Goal: Transaction & Acquisition: Purchase product/service

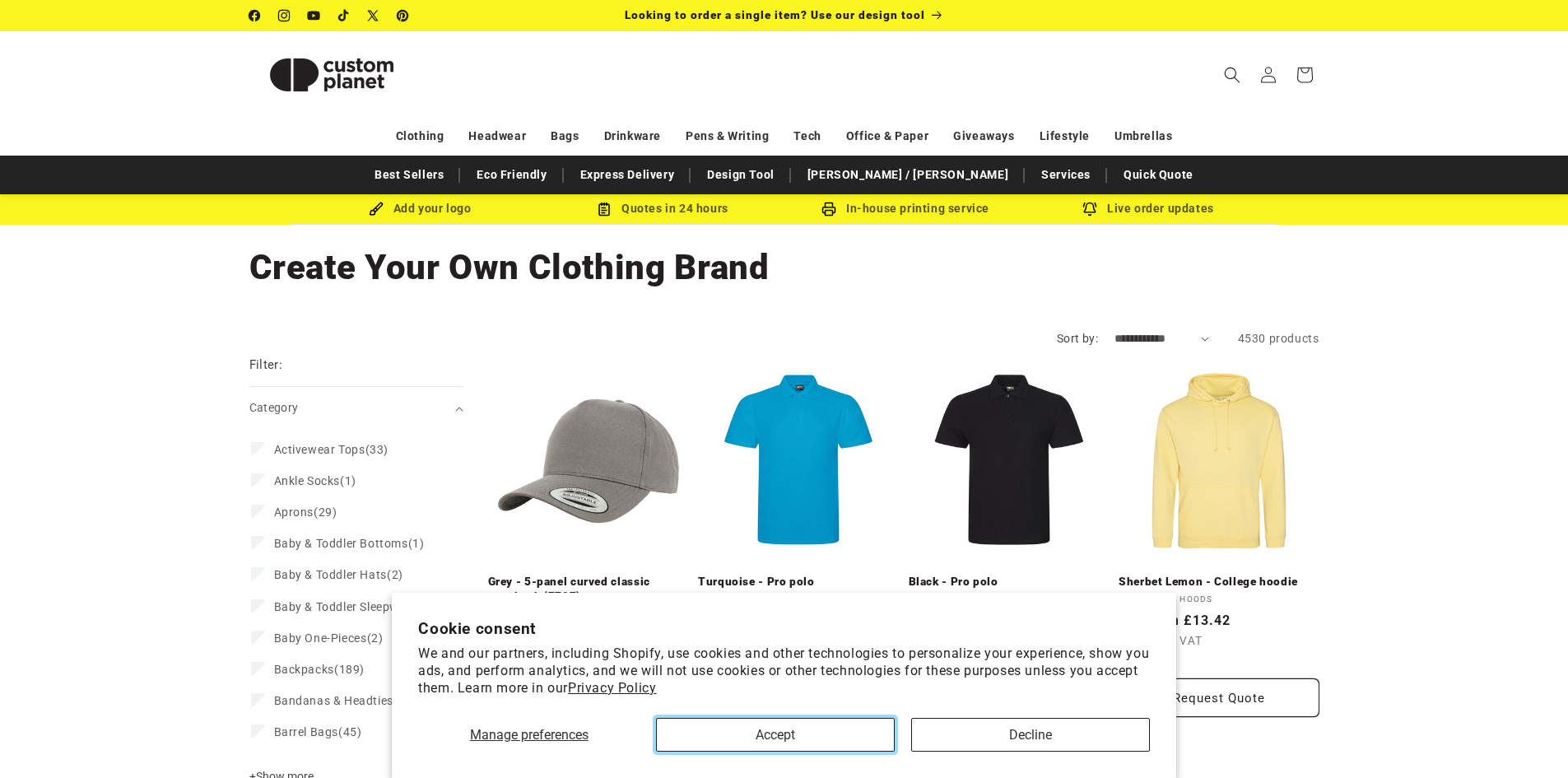
click at [820, 745] on button "Accept" at bounding box center [776, 734] width 239 height 33
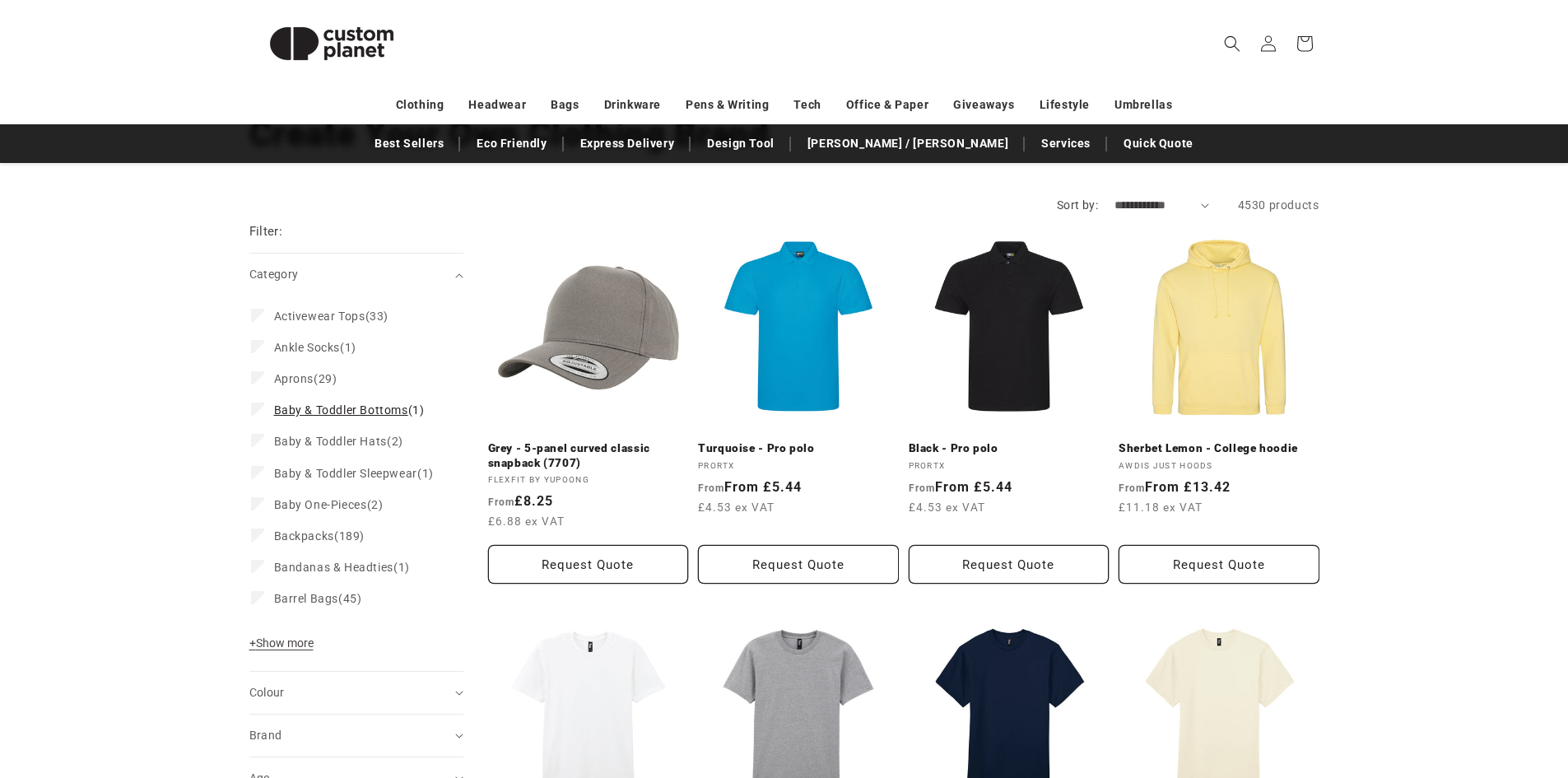
scroll to position [164, 0]
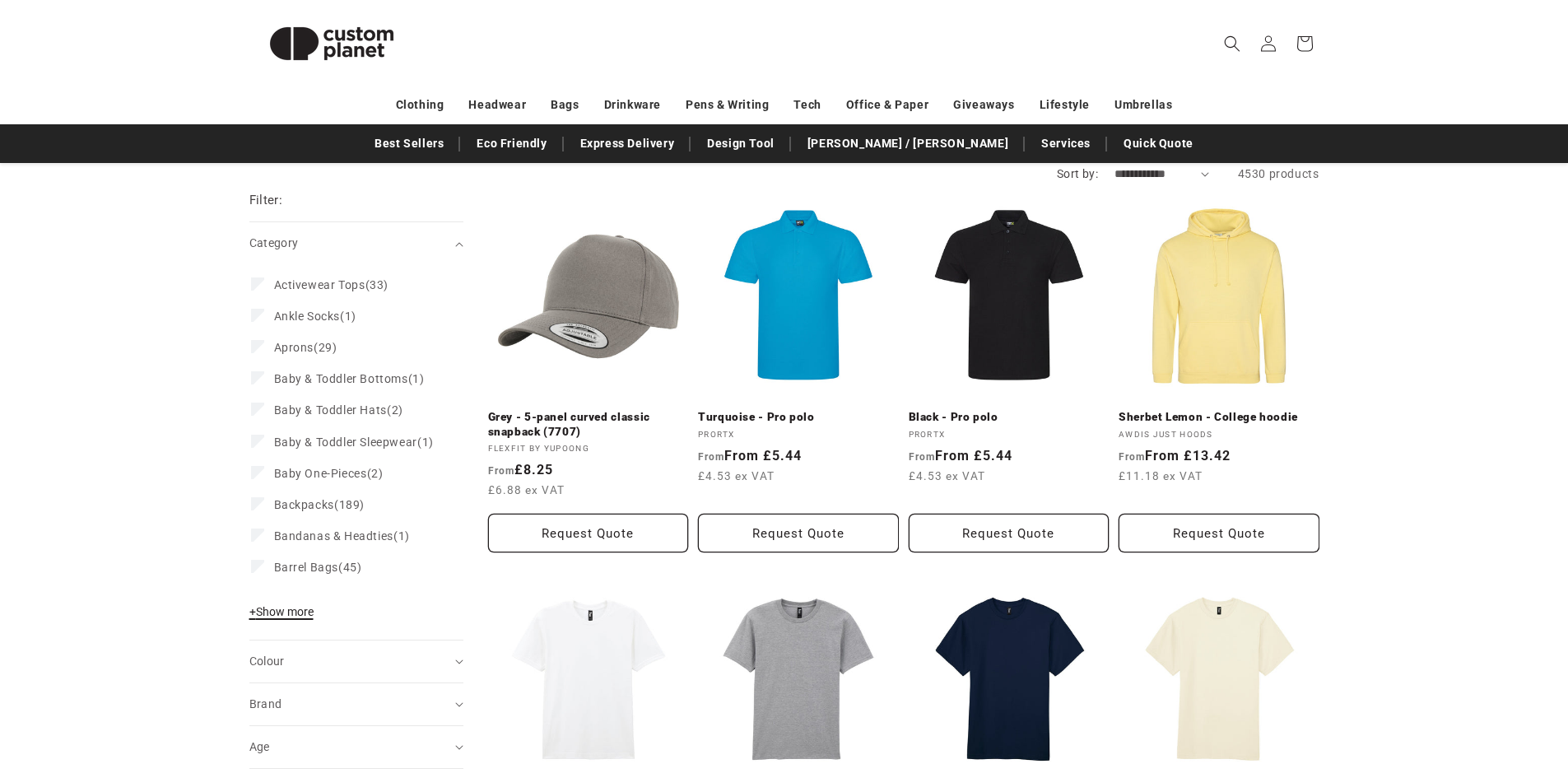
click at [307, 618] on span "+ Show more" at bounding box center [281, 611] width 64 height 13
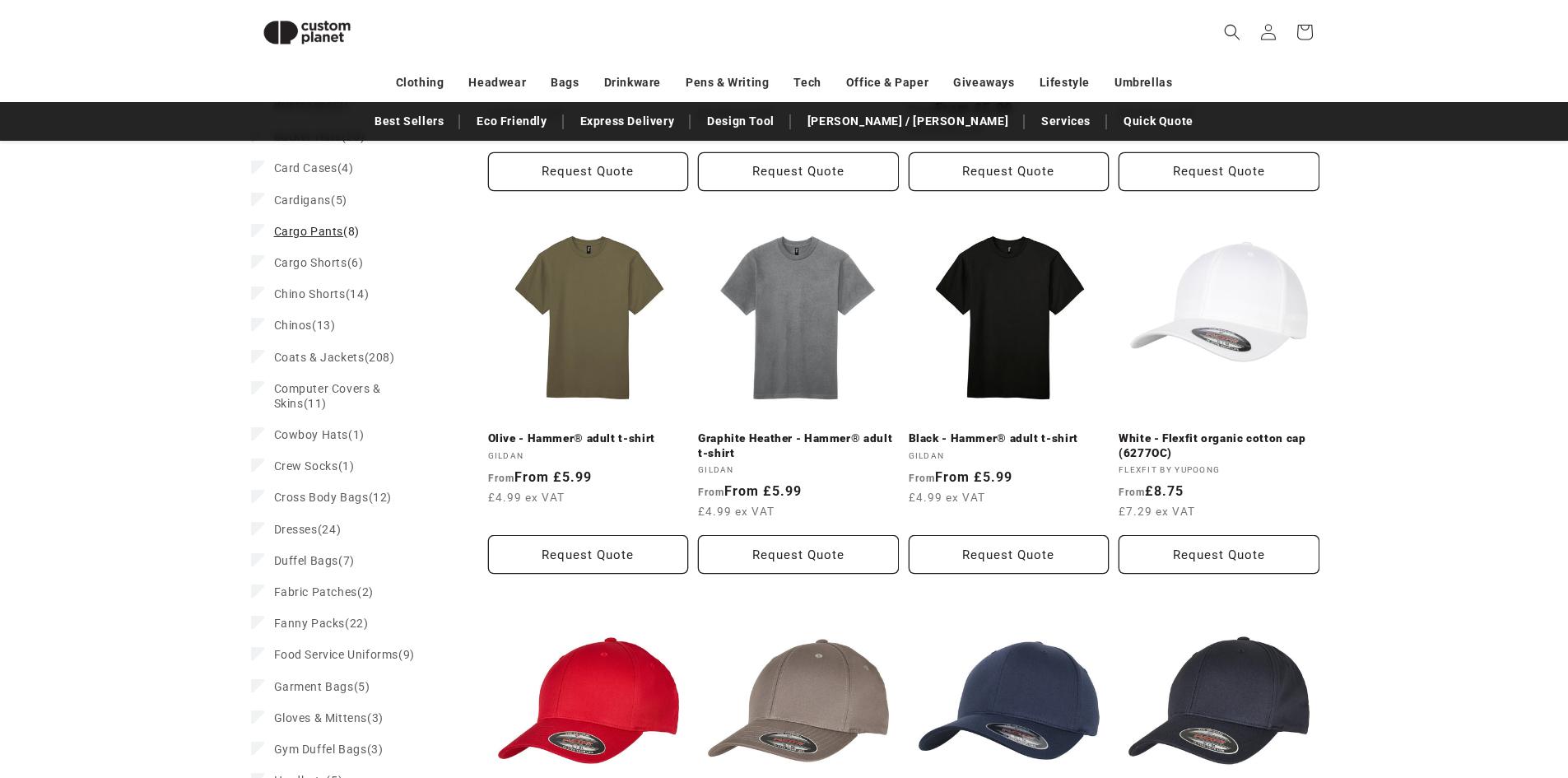
scroll to position [882, 0]
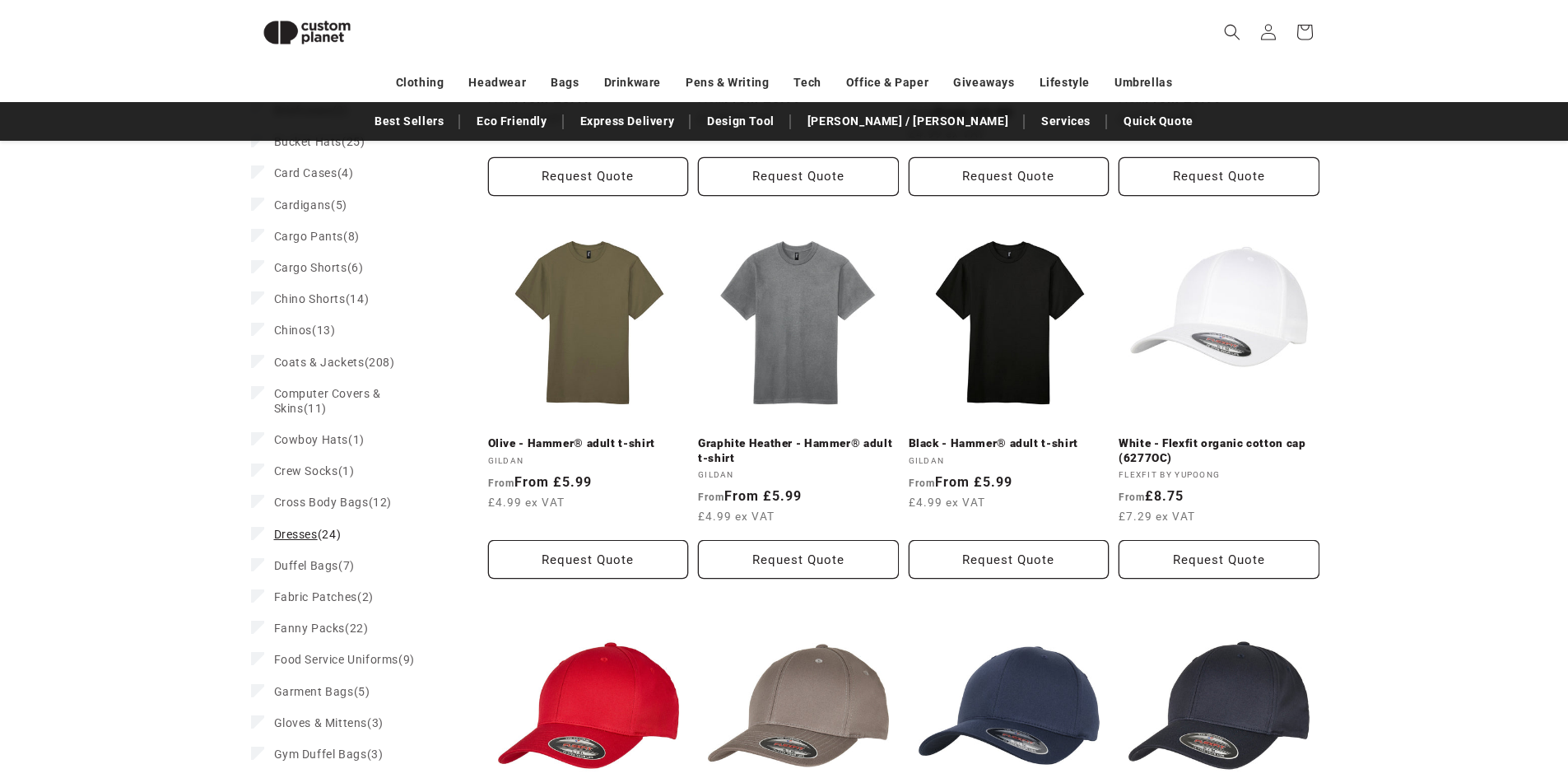
click at [263, 550] on label "Dresses (24) Dresses (24 products)" at bounding box center [351, 534] width 201 height 32
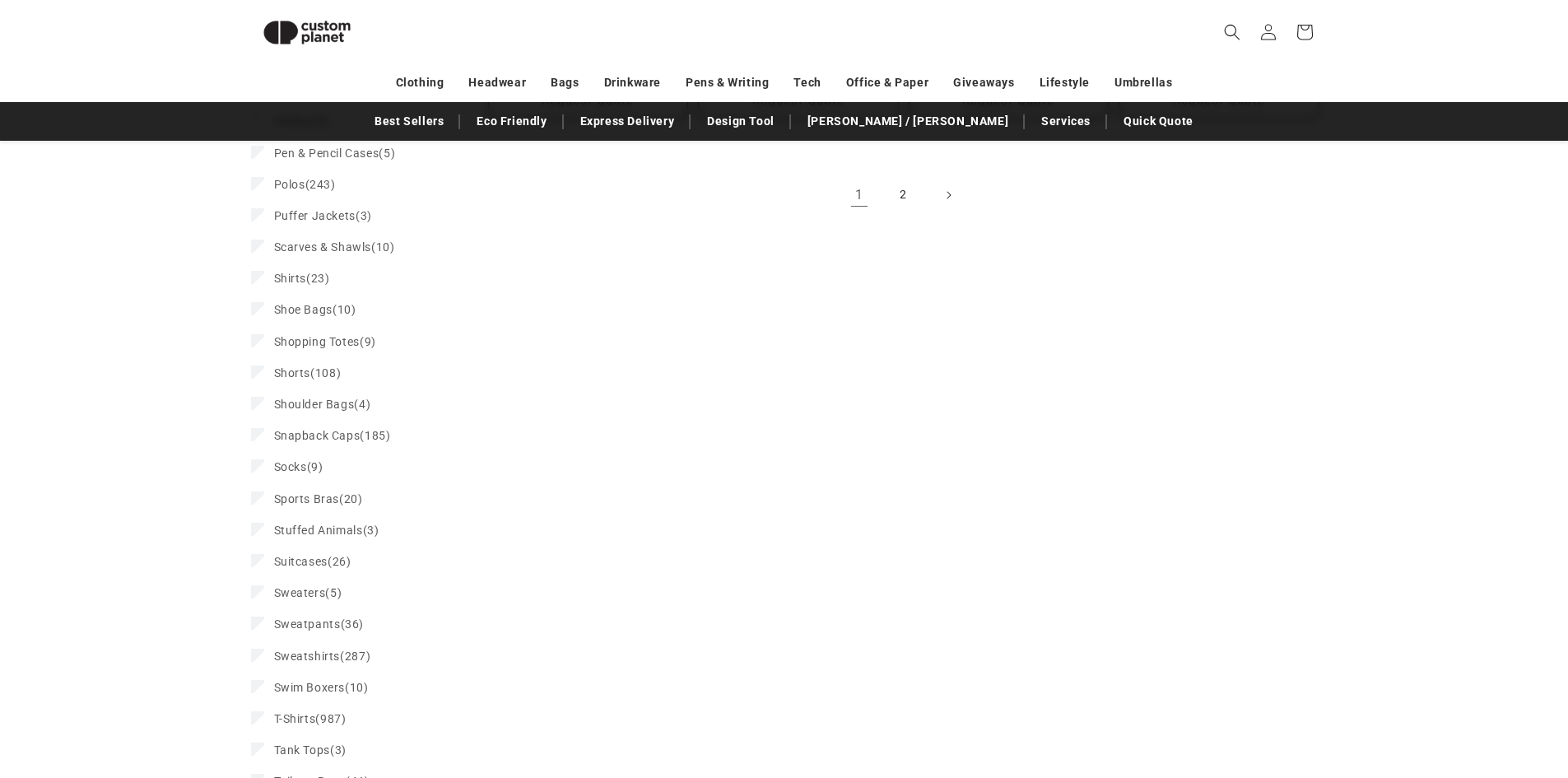
scroll to position [2179, 0]
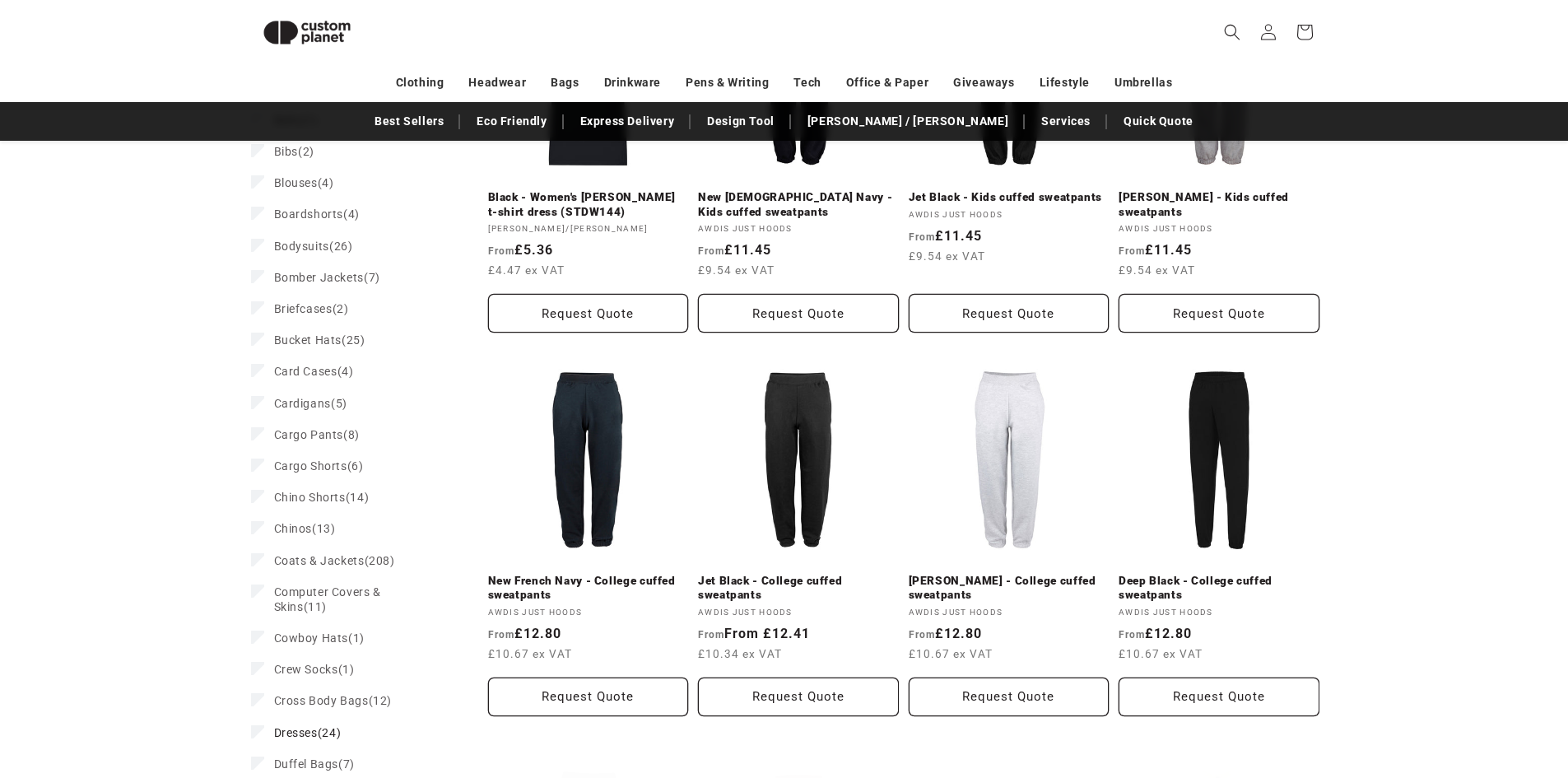
scroll to position [813, 0]
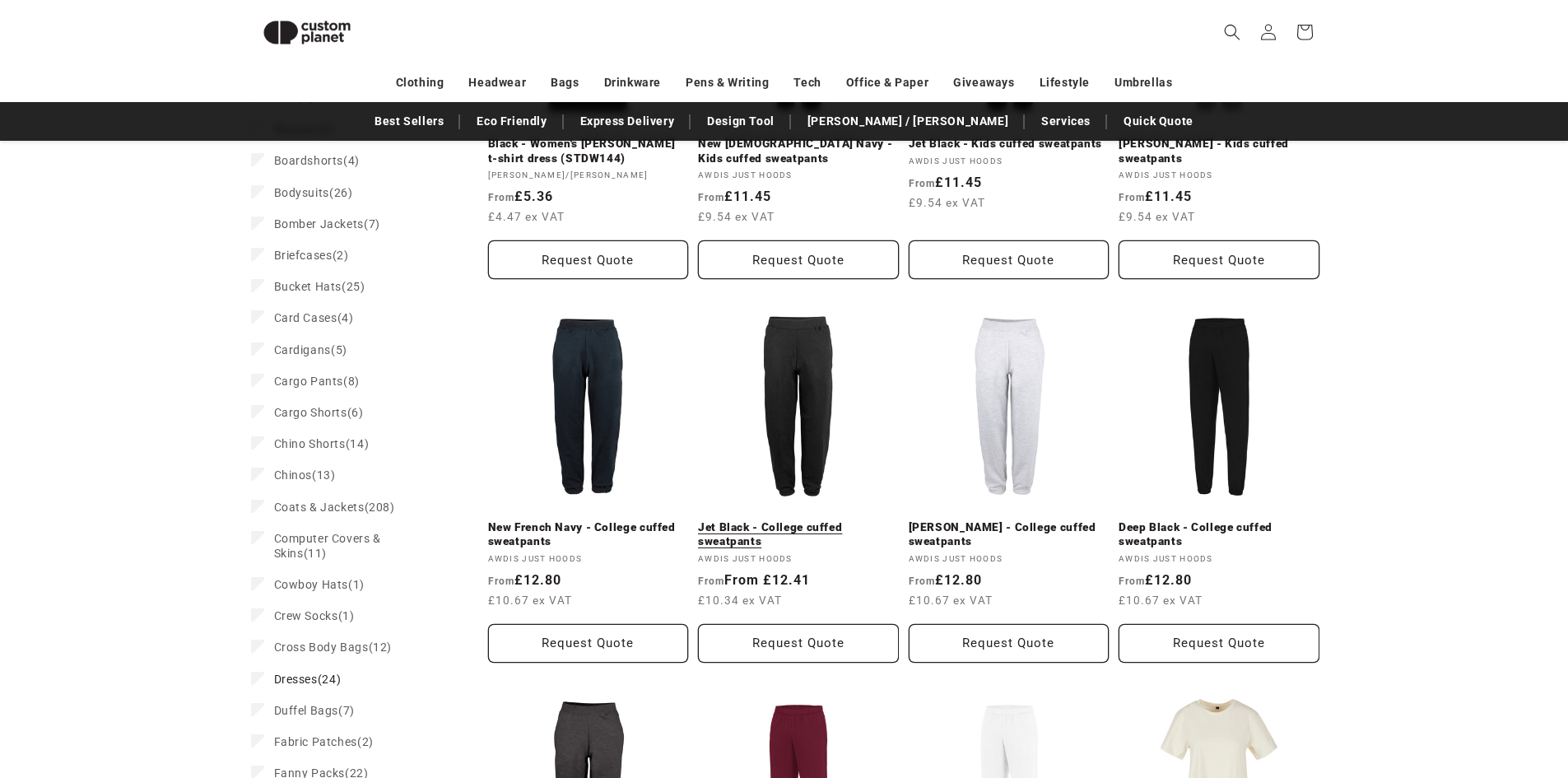
click at [811, 520] on link "Jet Black - College cuffed sweatpants" at bounding box center [798, 534] width 201 height 29
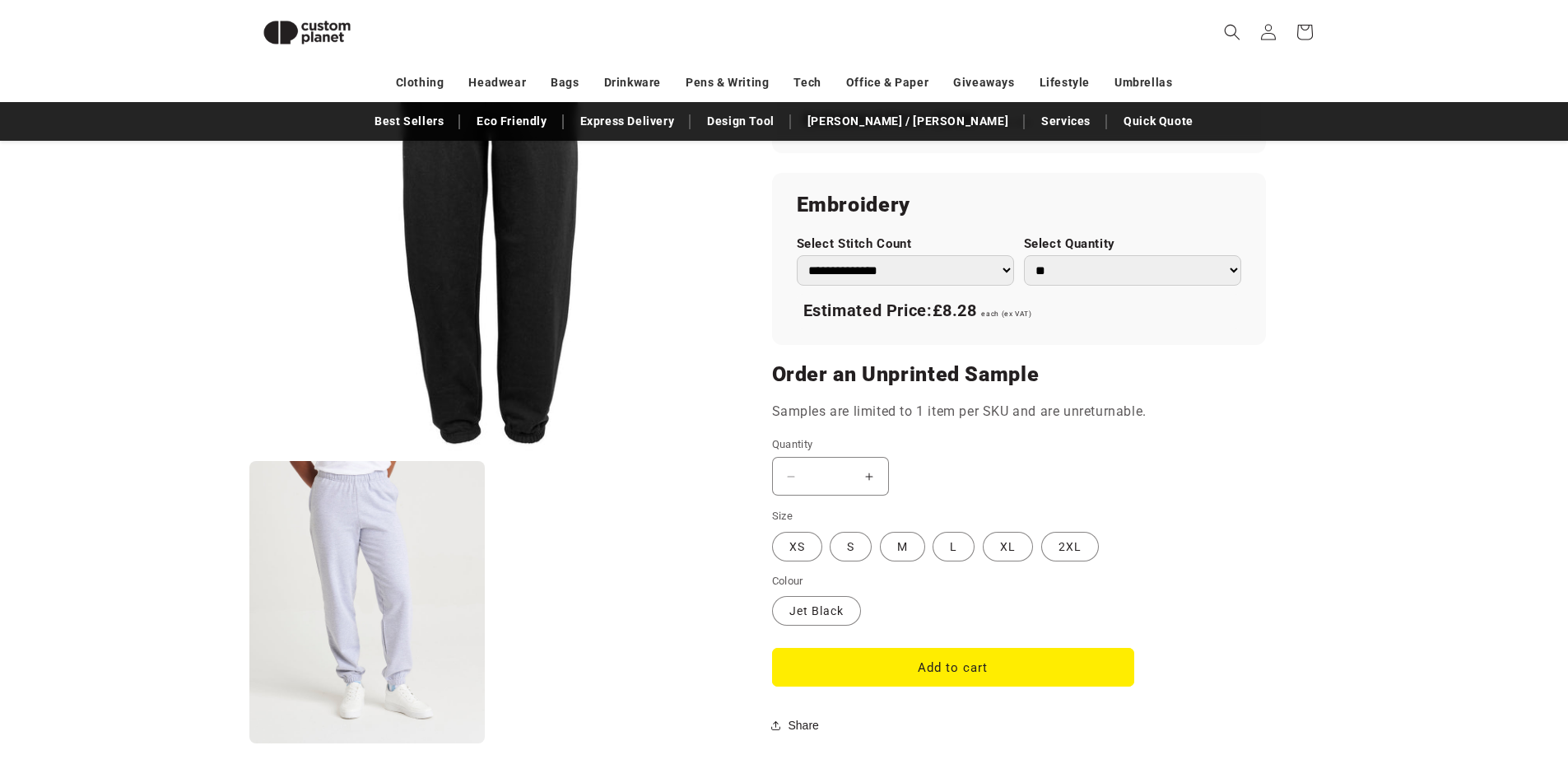
scroll to position [1130, 0]
